Goal: Task Accomplishment & Management: Manage account settings

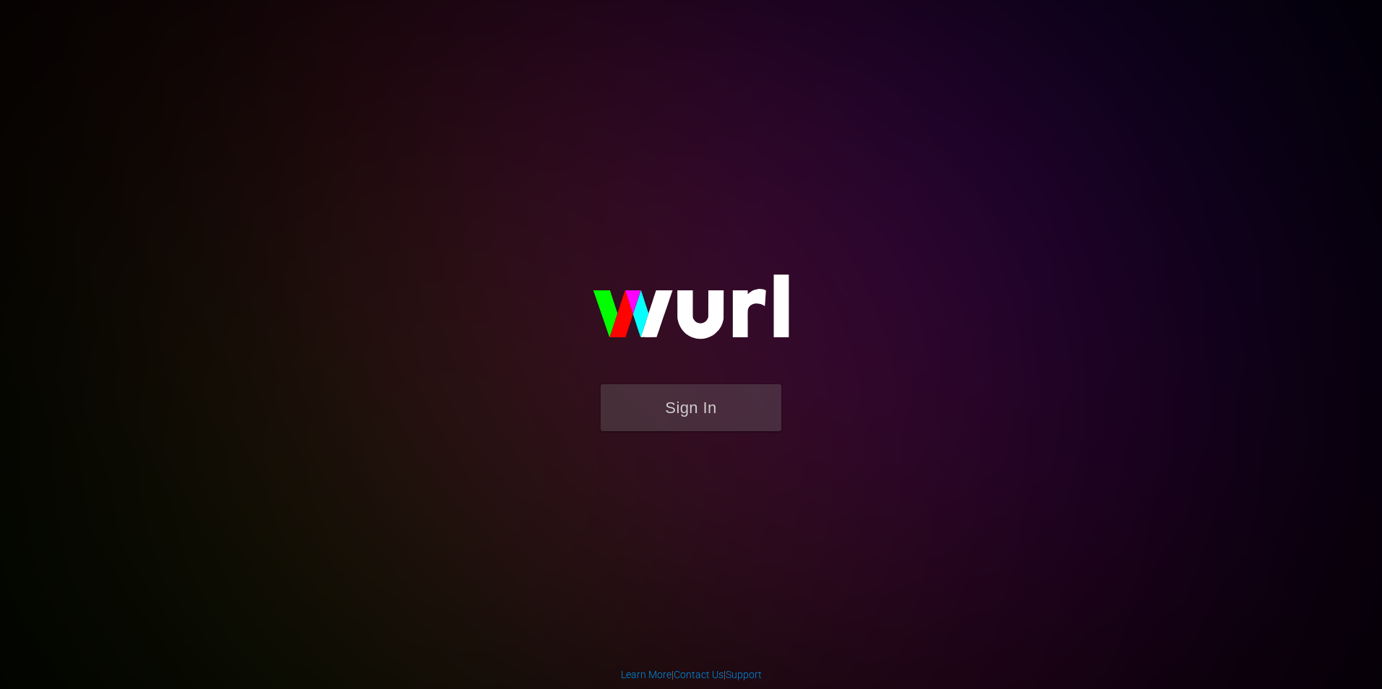
click at [859, 228] on div "Sign In" at bounding box center [690, 344] width 335 height 233
click at [710, 429] on button "Sign In" at bounding box center [691, 407] width 181 height 47
click at [724, 407] on button "Sign In" at bounding box center [691, 407] width 181 height 47
click at [729, 405] on button "Sign In" at bounding box center [691, 407] width 181 height 47
